Goal: Use online tool/utility: Use online tool/utility

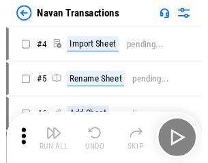
scroll to position [22, 0]
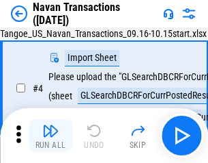
click at [51, 135] on img "button" at bounding box center [50, 130] width 16 height 16
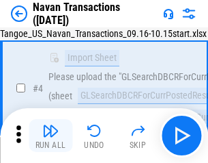
click at [51, 135] on img "button" at bounding box center [50, 130] width 16 height 16
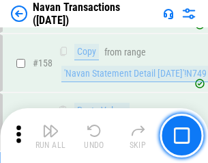
scroll to position [4429, 0]
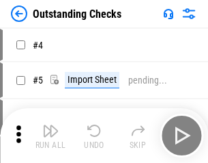
click at [51, 135] on img "button" at bounding box center [50, 130] width 16 height 16
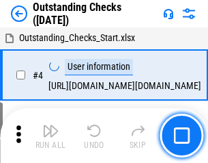
scroll to position [57, 0]
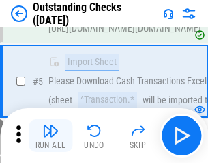
click at [51, 135] on img "button" at bounding box center [50, 130] width 16 height 16
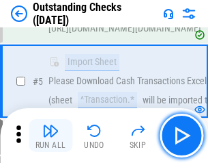
scroll to position [143, 0]
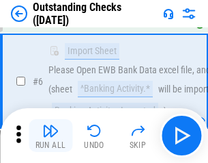
click at [51, 135] on img "button" at bounding box center [50, 130] width 16 height 16
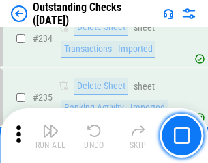
scroll to position [4148, 0]
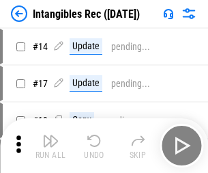
click at [51, 145] on img "button" at bounding box center [50, 140] width 16 height 16
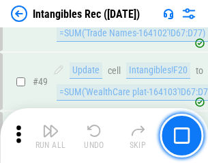
scroll to position [532, 0]
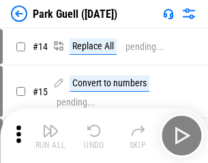
click at [51, 135] on img "button" at bounding box center [50, 130] width 16 height 16
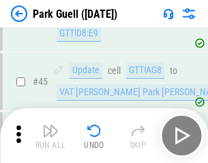
scroll to position [1708, 0]
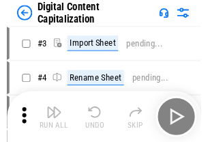
scroll to position [40, 0]
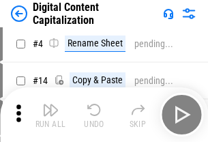
click at [51, 115] on img "button" at bounding box center [50, 110] width 16 height 16
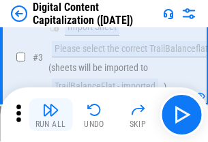
click at [51, 115] on img "button" at bounding box center [50, 110] width 16 height 16
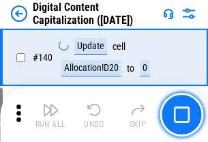
scroll to position [1449, 0]
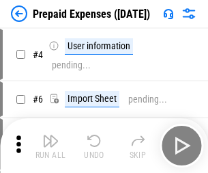
click at [51, 135] on img "button" at bounding box center [50, 140] width 16 height 16
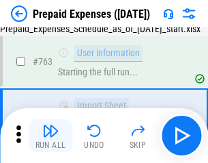
click at [51, 135] on img "button" at bounding box center [50, 130] width 16 height 16
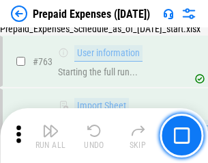
scroll to position [3866, 0]
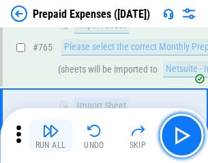
click at [51, 135] on img "button" at bounding box center [50, 130] width 16 height 16
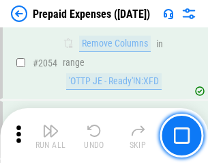
scroll to position [14278, 0]
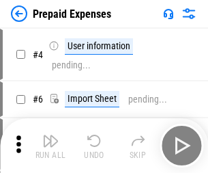
click at [51, 145] on img "button" at bounding box center [50, 140] width 16 height 16
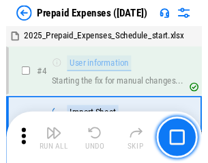
scroll to position [60, 0]
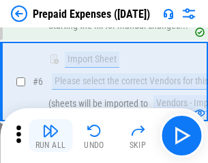
click at [51, 135] on img "button" at bounding box center [50, 130] width 16 height 16
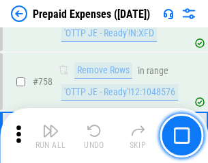
scroll to position [4867, 0]
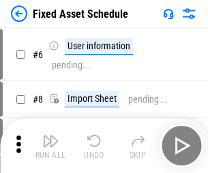
click at [51, 145] on img "button" at bounding box center [50, 140] width 16 height 16
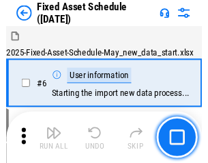
scroll to position [74, 0]
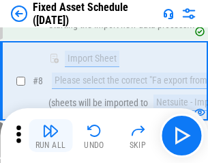
click at [51, 135] on img "button" at bounding box center [50, 130] width 16 height 16
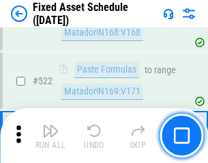
scroll to position [4747, 0]
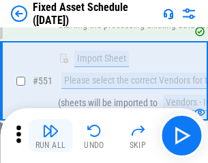
click at [51, 135] on img "button" at bounding box center [50, 130] width 16 height 16
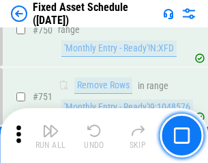
scroll to position [6659, 0]
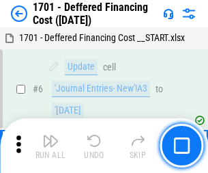
scroll to position [164, 0]
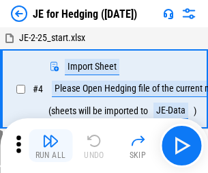
click at [51, 135] on img "button" at bounding box center [50, 140] width 16 height 16
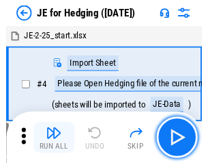
scroll to position [2, 0]
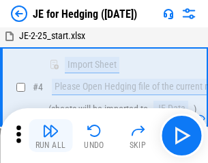
click at [51, 135] on img "button" at bounding box center [50, 130] width 16 height 16
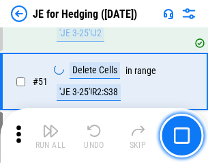
scroll to position [884, 0]
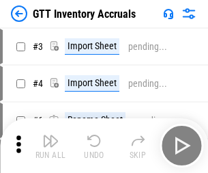
click at [51, 135] on img "button" at bounding box center [50, 140] width 16 height 16
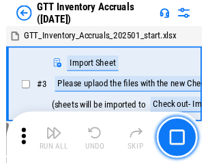
scroll to position [2, 0]
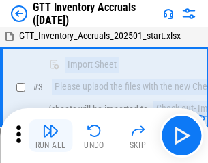
click at [51, 135] on img "button" at bounding box center [50, 130] width 16 height 16
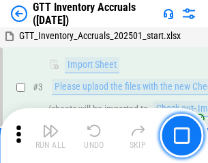
scroll to position [88, 0]
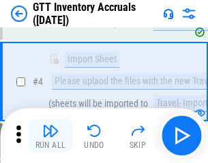
click at [51, 135] on img "button" at bounding box center [50, 130] width 16 height 16
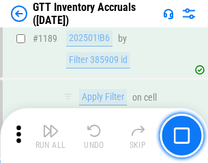
scroll to position [11154, 0]
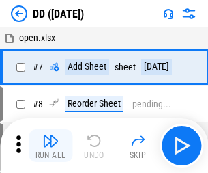
click at [51, 145] on img "button" at bounding box center [50, 140] width 16 height 16
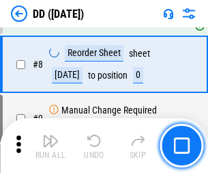
scroll to position [132, 0]
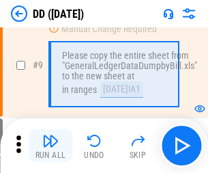
click at [51, 145] on img "button" at bounding box center [50, 140] width 16 height 16
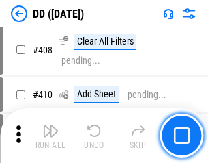
scroll to position [6111, 0]
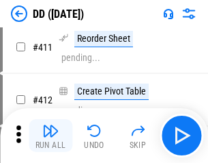
click at [51, 135] on img "button" at bounding box center [50, 130] width 16 height 16
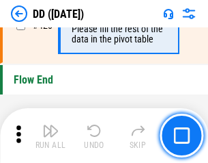
scroll to position [6538, 0]
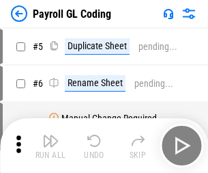
click at [51, 145] on img "button" at bounding box center [50, 140] width 16 height 16
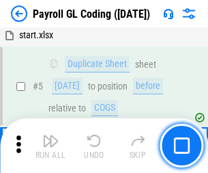
scroll to position [164, 0]
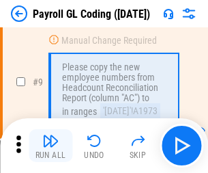
click at [51, 145] on img "button" at bounding box center [50, 140] width 16 height 16
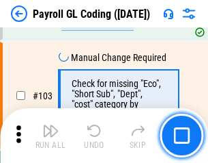
scroll to position [3205, 0]
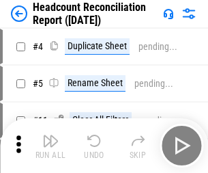
click at [51, 145] on img "button" at bounding box center [50, 140] width 16 height 16
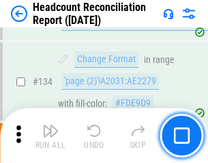
scroll to position [1642, 0]
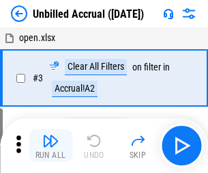
click at [51, 145] on img "button" at bounding box center [50, 140] width 16 height 16
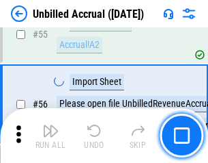
scroll to position [1426, 0]
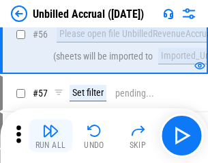
click at [51, 135] on img "button" at bounding box center [50, 130] width 16 height 16
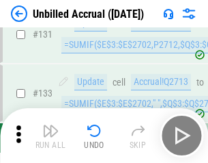
scroll to position [4069, 0]
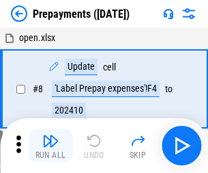
click at [51, 145] on img "button" at bounding box center [50, 140] width 16 height 16
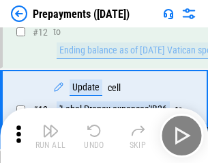
scroll to position [85, 0]
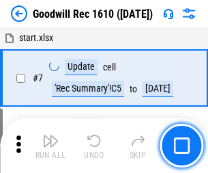
scroll to position [234, 0]
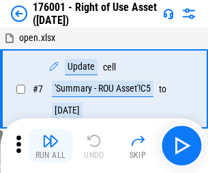
click at [51, 145] on img "button" at bounding box center [50, 140] width 16 height 16
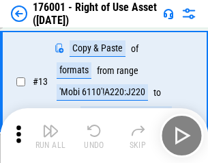
scroll to position [88, 0]
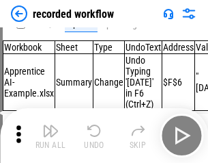
click at [51, 135] on img "button" at bounding box center [50, 130] width 16 height 16
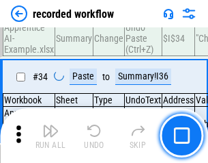
scroll to position [4269, 0]
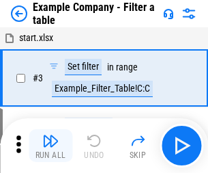
click at [51, 145] on img "button" at bounding box center [50, 140] width 16 height 16
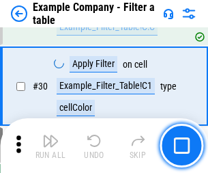
scroll to position [1250, 0]
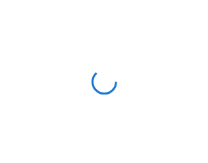
scroll to position [21, 0]
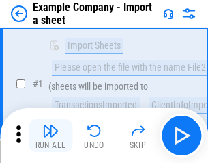
click at [51, 135] on img "button" at bounding box center [50, 130] width 16 height 16
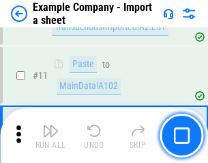
scroll to position [302, 0]
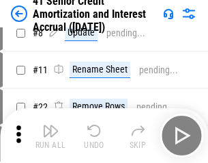
click at [51, 135] on img "button" at bounding box center [50, 130] width 16 height 16
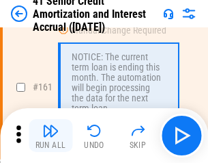
click at [51, 135] on img "button" at bounding box center [50, 130] width 16 height 16
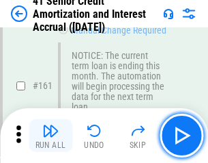
scroll to position [1461, 0]
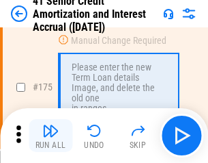
click at [51, 135] on img "button" at bounding box center [50, 130] width 16 height 16
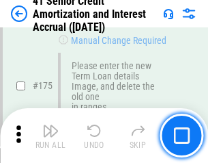
scroll to position [1600, 0]
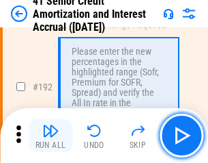
click at [51, 135] on img "button" at bounding box center [50, 130] width 16 height 16
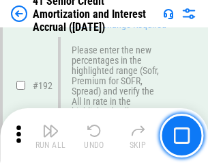
scroll to position [1743, 0]
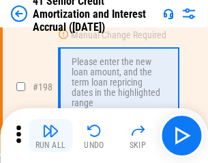
click at [51, 135] on img "button" at bounding box center [50, 130] width 16 height 16
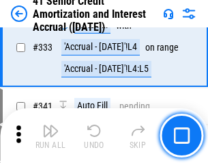
scroll to position [3489, 0]
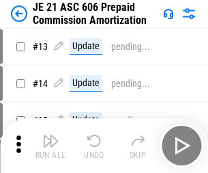
click at [51, 135] on img "button" at bounding box center [50, 140] width 16 height 16
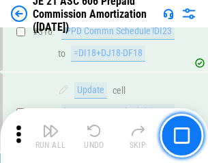
scroll to position [2550, 0]
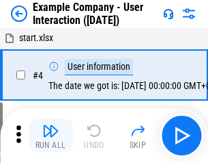
click at [51, 135] on img "button" at bounding box center [50, 130] width 16 height 16
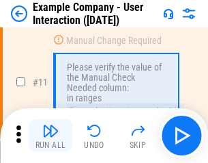
click at [51, 135] on img "button" at bounding box center [50, 130] width 16 height 16
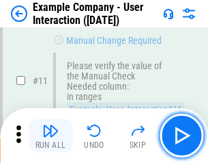
scroll to position [296, 0]
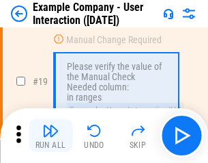
click at [51, 135] on img "button" at bounding box center [50, 130] width 16 height 16
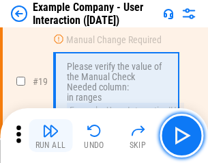
click at [51, 135] on img "button" at bounding box center [50, 130] width 16 height 16
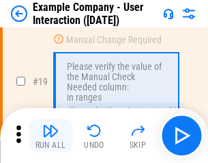
click at [51, 135] on img "button" at bounding box center [50, 130] width 16 height 16
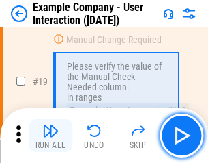
click at [51, 135] on img "button" at bounding box center [50, 130] width 16 height 16
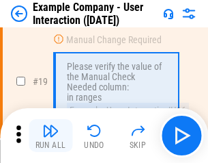
click at [51, 135] on img "button" at bounding box center [50, 130] width 16 height 16
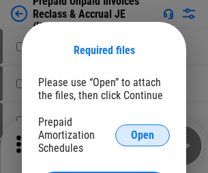
click at [143, 135] on span "Open" at bounding box center [142, 135] width 23 height 11
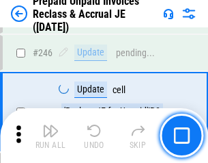
scroll to position [1844, 0]
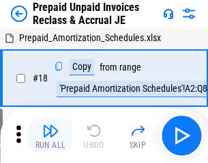
click at [51, 135] on img "button" at bounding box center [50, 130] width 16 height 16
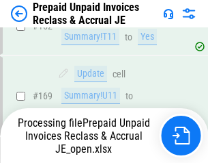
scroll to position [1774, 0]
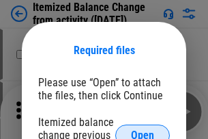
click at [143, 130] on span "Open" at bounding box center [142, 135] width 23 height 11
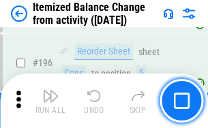
scroll to position [2629, 0]
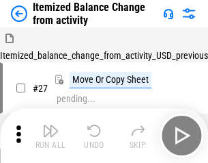
scroll to position [21, 0]
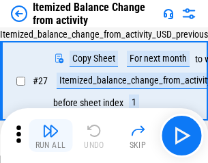
click at [51, 135] on img "button" at bounding box center [50, 130] width 16 height 16
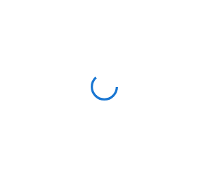
scroll to position [6, 0]
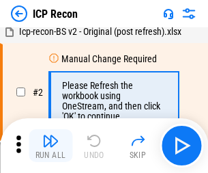
click at [51, 145] on img "button" at bounding box center [50, 140] width 16 height 16
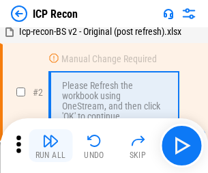
click at [51, 145] on img "button" at bounding box center [50, 140] width 16 height 16
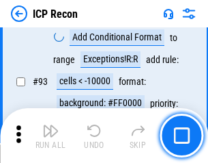
scroll to position [1437, 0]
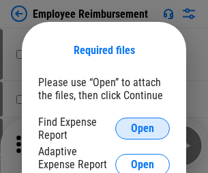
click at [143, 128] on span "Open" at bounding box center [142, 128] width 23 height 11
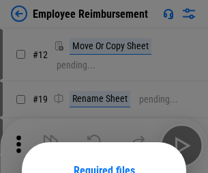
scroll to position [120, 0]
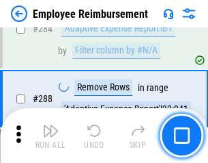
scroll to position [3713, 0]
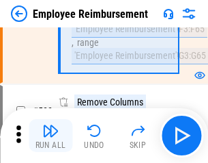
click at [51, 135] on img "button" at bounding box center [50, 130] width 16 height 16
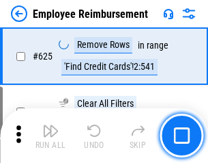
scroll to position [8178, 0]
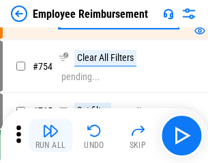
click at [51, 135] on img "button" at bounding box center [50, 130] width 16 height 16
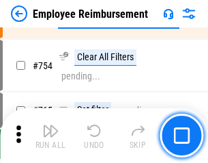
click at [51, 135] on img "button" at bounding box center [50, 130] width 16 height 16
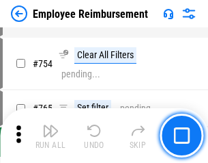
scroll to position [9583, 0]
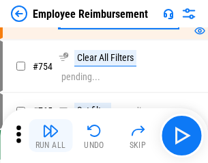
click at [51, 135] on img "button" at bounding box center [50, 130] width 16 height 16
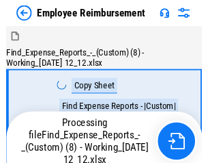
scroll to position [46, 0]
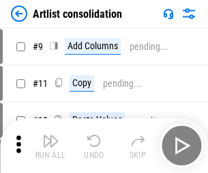
click at [51, 145] on img "button" at bounding box center [50, 140] width 16 height 16
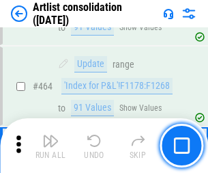
scroll to position [5981, 0]
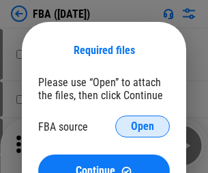
click at [143, 126] on span "Open" at bounding box center [142, 126] width 23 height 11
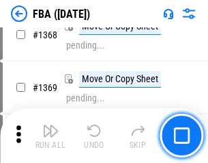
scroll to position [14669, 0]
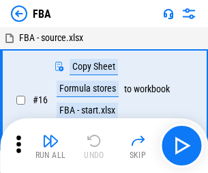
scroll to position [14, 0]
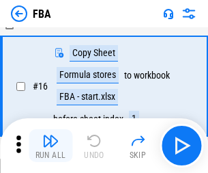
click at [51, 145] on img "button" at bounding box center [50, 140] width 16 height 16
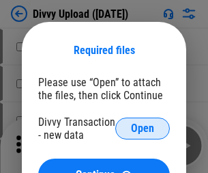
click at [143, 128] on span "Open" at bounding box center [142, 128] width 23 height 11
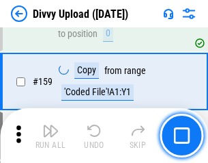
scroll to position [1414, 0]
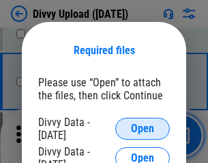
click at [143, 128] on span "Open" at bounding box center [142, 128] width 23 height 11
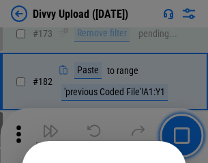
scroll to position [1533, 0]
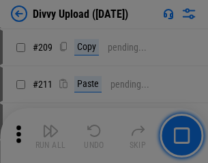
scroll to position [2320, 0]
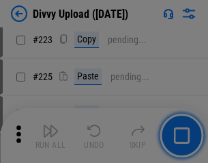
scroll to position [2726, 0]
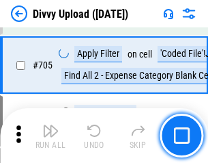
scroll to position [9344, 0]
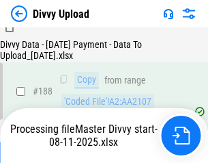
scroll to position [1608, 0]
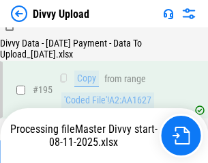
scroll to position [1909, 0]
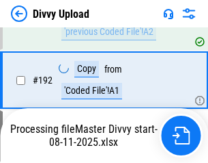
scroll to position [1830, 0]
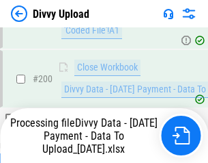
scroll to position [2142, 0]
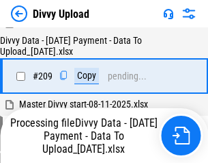
scroll to position [2511, 0]
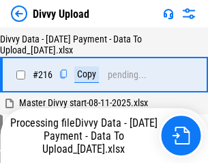
scroll to position [2813, 0]
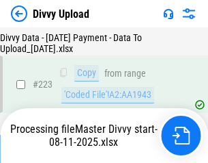
scroll to position [3114, 0]
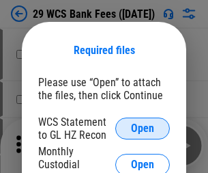
click at [143, 128] on span "Open" at bounding box center [142, 128] width 23 height 11
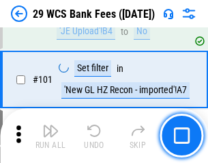
scroll to position [1331, 0]
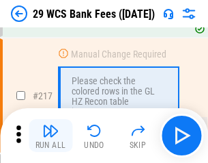
click at [51, 135] on img "button" at bounding box center [50, 130] width 16 height 16
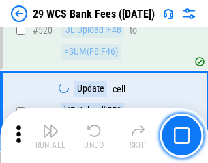
scroll to position [7049, 0]
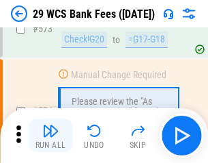
click at [51, 135] on img "button" at bounding box center [50, 130] width 16 height 16
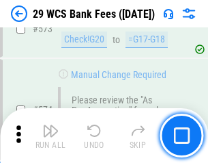
scroll to position [7564, 0]
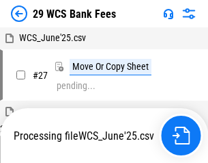
scroll to position [273, 0]
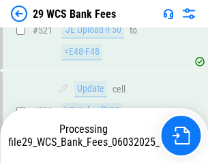
scroll to position [7248, 0]
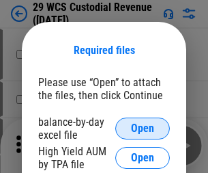
click at [143, 128] on span "Open" at bounding box center [142, 128] width 23 height 11
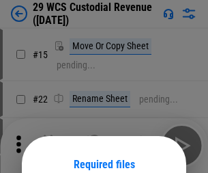
scroll to position [114, 0]
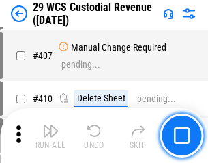
scroll to position [6327, 0]
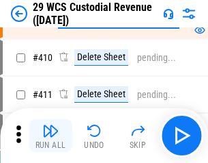
click at [51, 135] on img "button" at bounding box center [50, 130] width 16 height 16
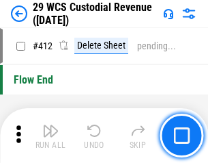
scroll to position [6523, 0]
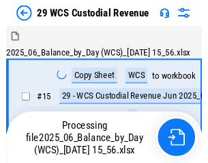
scroll to position [33, 0]
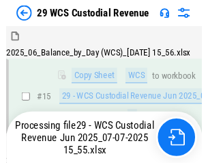
scroll to position [309, 0]
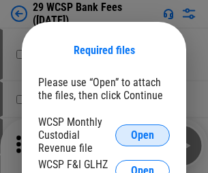
click at [143, 135] on span "Open" at bounding box center [142, 135] width 23 height 11
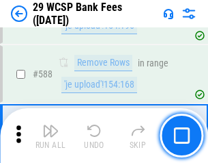
scroll to position [5376, 0]
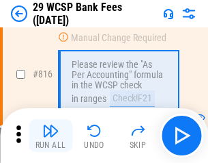
click at [51, 135] on img "button" at bounding box center [50, 130] width 16 height 16
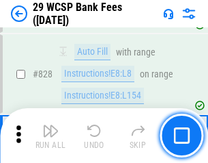
scroll to position [8666, 0]
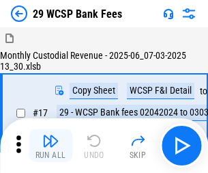
click at [51, 135] on img "button" at bounding box center [50, 140] width 16 height 16
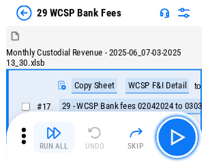
scroll to position [33, 0]
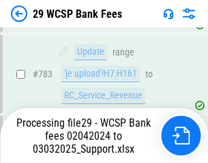
scroll to position [8153, 0]
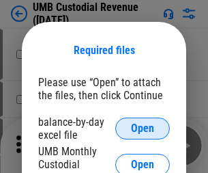
click at [143, 128] on span "Open" at bounding box center [142, 128] width 23 height 11
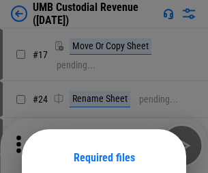
scroll to position [107, 0]
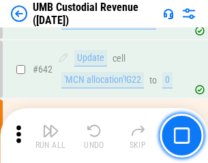
scroll to position [7074, 0]
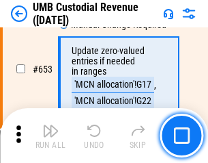
click at [51, 135] on img "button" at bounding box center [50, 130] width 16 height 16
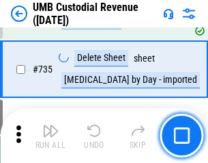
scroll to position [8352, 0]
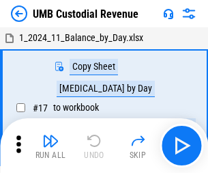
scroll to position [10, 0]
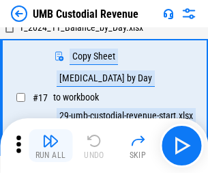
click at [51, 145] on img "button" at bounding box center [50, 140] width 16 height 16
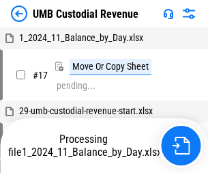
scroll to position [10, 0]
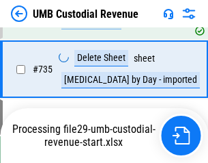
scroll to position [8321, 0]
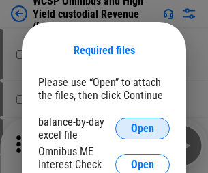
click at [143, 128] on span "Open" at bounding box center [142, 128] width 23 height 11
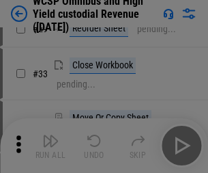
scroll to position [312, 0]
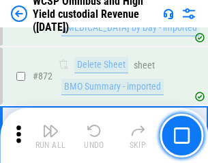
scroll to position [11560, 0]
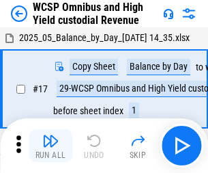
click at [51, 135] on img "button" at bounding box center [50, 140] width 16 height 16
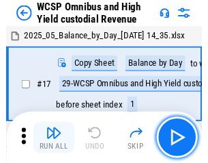
scroll to position [8, 0]
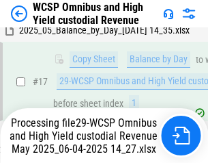
scroll to position [284, 0]
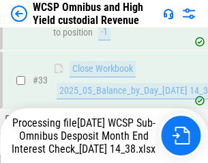
scroll to position [676, 0]
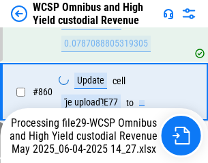
scroll to position [11529, 0]
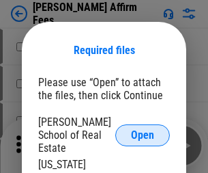
click at [143, 130] on span "Open" at bounding box center [142, 135] width 23 height 11
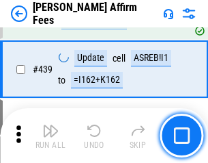
scroll to position [3142, 0]
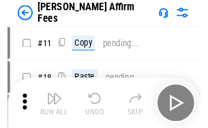
scroll to position [14, 0]
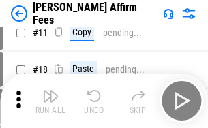
click at [51, 101] on img "button" at bounding box center [50, 96] width 16 height 16
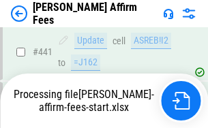
scroll to position [3582, 0]
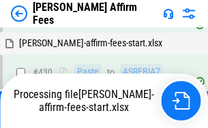
scroll to position [2811, 0]
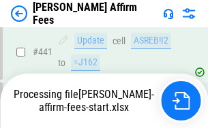
scroll to position [3582, 0]
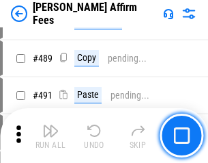
scroll to position [3565, 0]
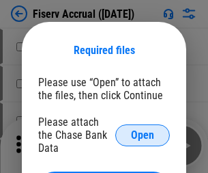
click at [143, 130] on span "Open" at bounding box center [142, 135] width 23 height 11
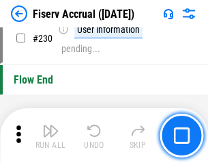
scroll to position [4328, 0]
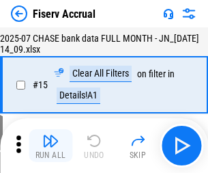
click at [51, 145] on img "button" at bounding box center [50, 140] width 16 height 16
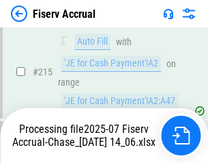
scroll to position [4312, 0]
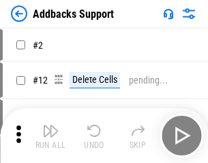
click at [51, 135] on img "button" at bounding box center [50, 130] width 16 height 16
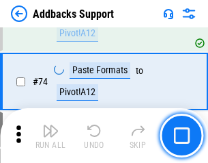
scroll to position [994, 0]
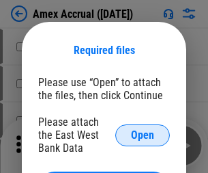
click at [143, 135] on span "Open" at bounding box center [142, 135] width 23 height 11
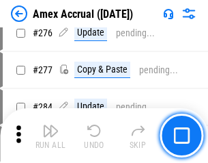
scroll to position [3556, 0]
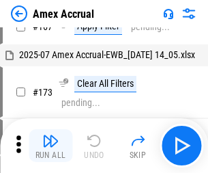
click at [51, 145] on img "button" at bounding box center [50, 140] width 16 height 16
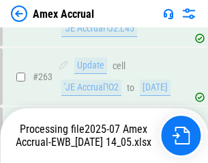
scroll to position [3821, 0]
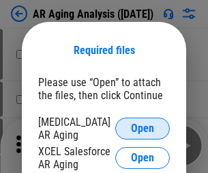
click at [143, 126] on span "Open" at bounding box center [142, 128] width 23 height 11
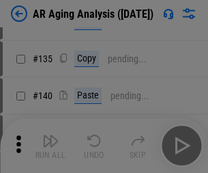
scroll to position [411, 0]
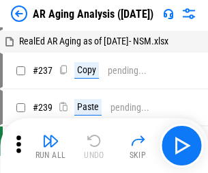
scroll to position [14, 0]
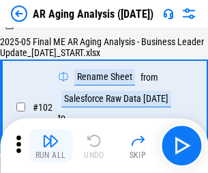
click at [51, 145] on img "button" at bounding box center [50, 140] width 16 height 16
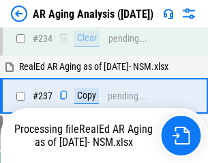
scroll to position [2117, 0]
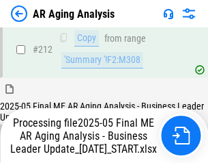
scroll to position [2102, 0]
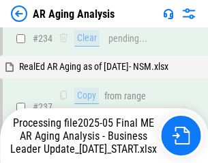
scroll to position [2158, 0]
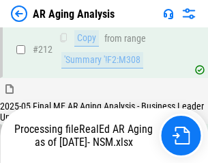
scroll to position [2043, 0]
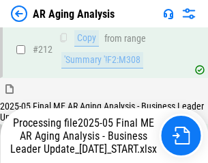
scroll to position [2054, 0]
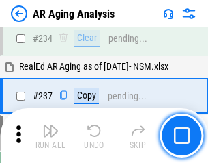
scroll to position [2102, 0]
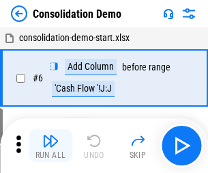
click at [51, 145] on img "button" at bounding box center [50, 140] width 16 height 16
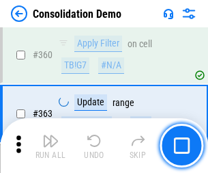
scroll to position [4578, 0]
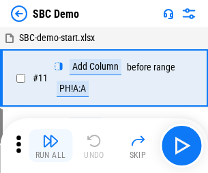
click at [51, 145] on img "button" at bounding box center [50, 140] width 16 height 16
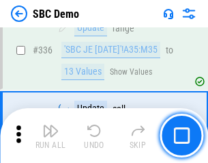
scroll to position [3593, 0]
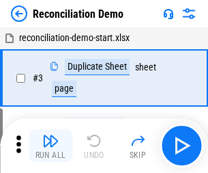
click at [51, 145] on img "button" at bounding box center [50, 140] width 16 height 16
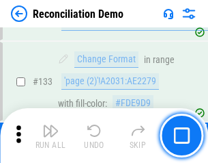
scroll to position [1622, 0]
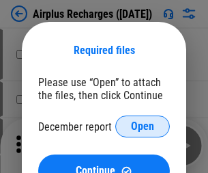
click at [143, 126] on span "Open" at bounding box center [142, 126] width 23 height 11
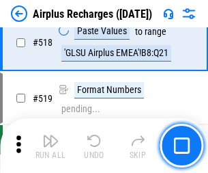
scroll to position [5878, 0]
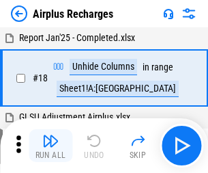
click at [51, 145] on img "button" at bounding box center [50, 140] width 16 height 16
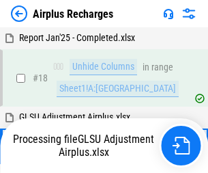
scroll to position [60, 0]
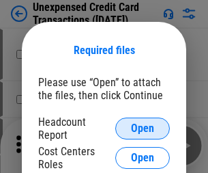
click at [143, 128] on span "Open" at bounding box center [142, 128] width 23 height 11
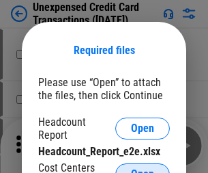
click at [143, 169] on span "Open" at bounding box center [142, 174] width 23 height 11
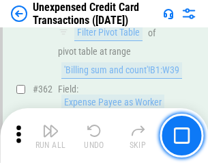
scroll to position [3513, 0]
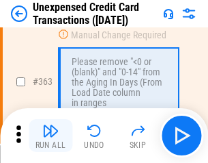
click at [51, 135] on img "button" at bounding box center [50, 130] width 16 height 16
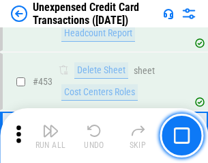
scroll to position [4659, 0]
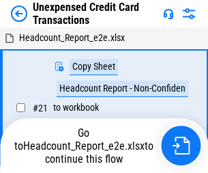
scroll to position [21, 0]
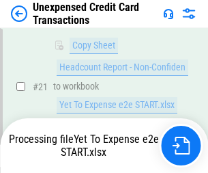
scroll to position [222, 0]
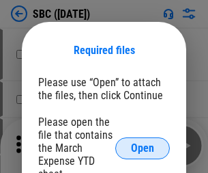
click at [143, 148] on span "Open" at bounding box center [142, 148] width 23 height 11
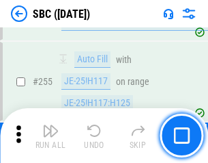
scroll to position [2669, 0]
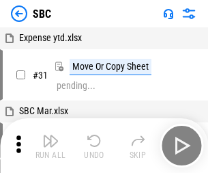
scroll to position [14, 0]
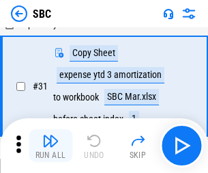
click at [51, 145] on img "button" at bounding box center [50, 140] width 16 height 16
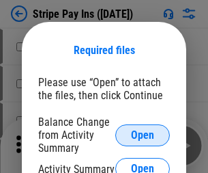
click at [143, 135] on span "Open" at bounding box center [142, 135] width 23 height 11
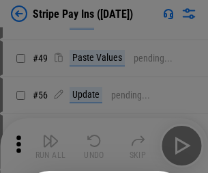
scroll to position [248, 0]
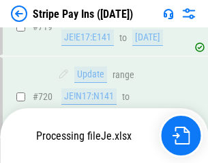
scroll to position [7193, 0]
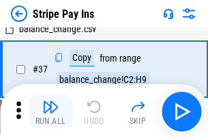
click at [51, 111] on img "button" at bounding box center [50, 106] width 16 height 16
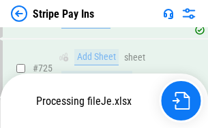
scroll to position [7163, 0]
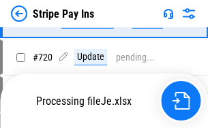
scroll to position [7163, 0]
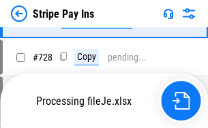
scroll to position [7163, 0]
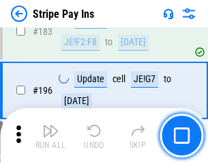
scroll to position [1849, 0]
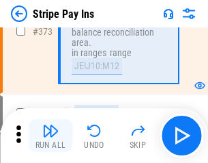
click at [51, 135] on img "button" at bounding box center [50, 130] width 16 height 16
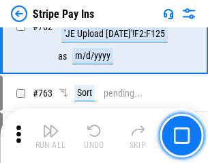
scroll to position [7145, 0]
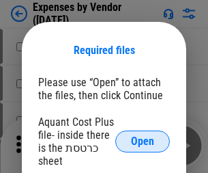
click at [143, 141] on span "Open" at bounding box center [142, 141] width 23 height 11
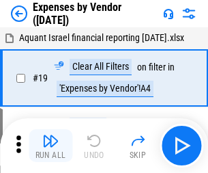
click at [51, 145] on img "button" at bounding box center [50, 140] width 16 height 16
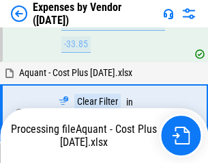
scroll to position [1347, 0]
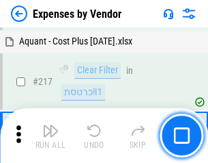
scroll to position [1403, 0]
